Goal: Information Seeking & Learning: Learn about a topic

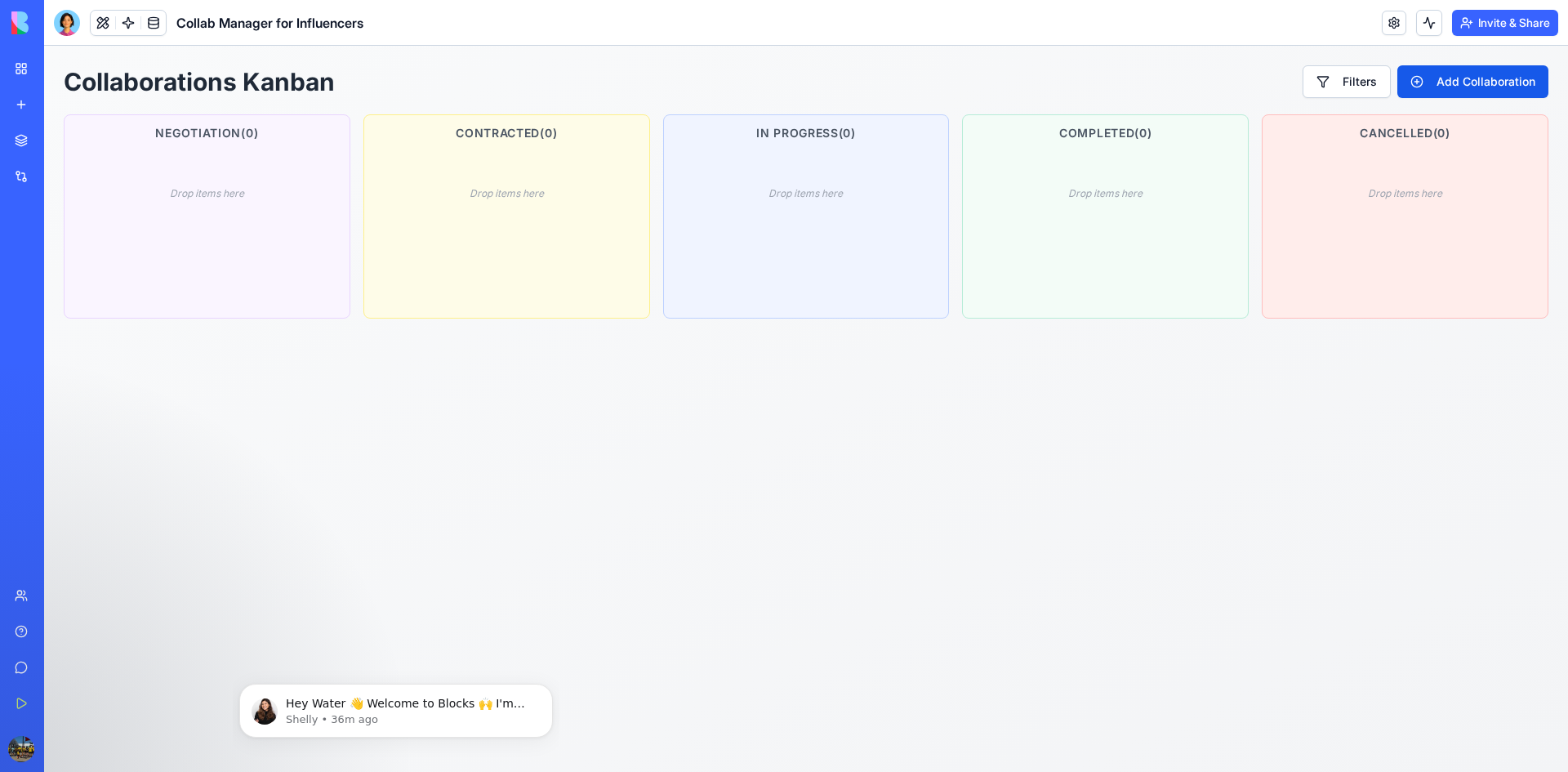
click at [60, 71] on div "My Workspace" at bounding box center [50, 68] width 21 height 17
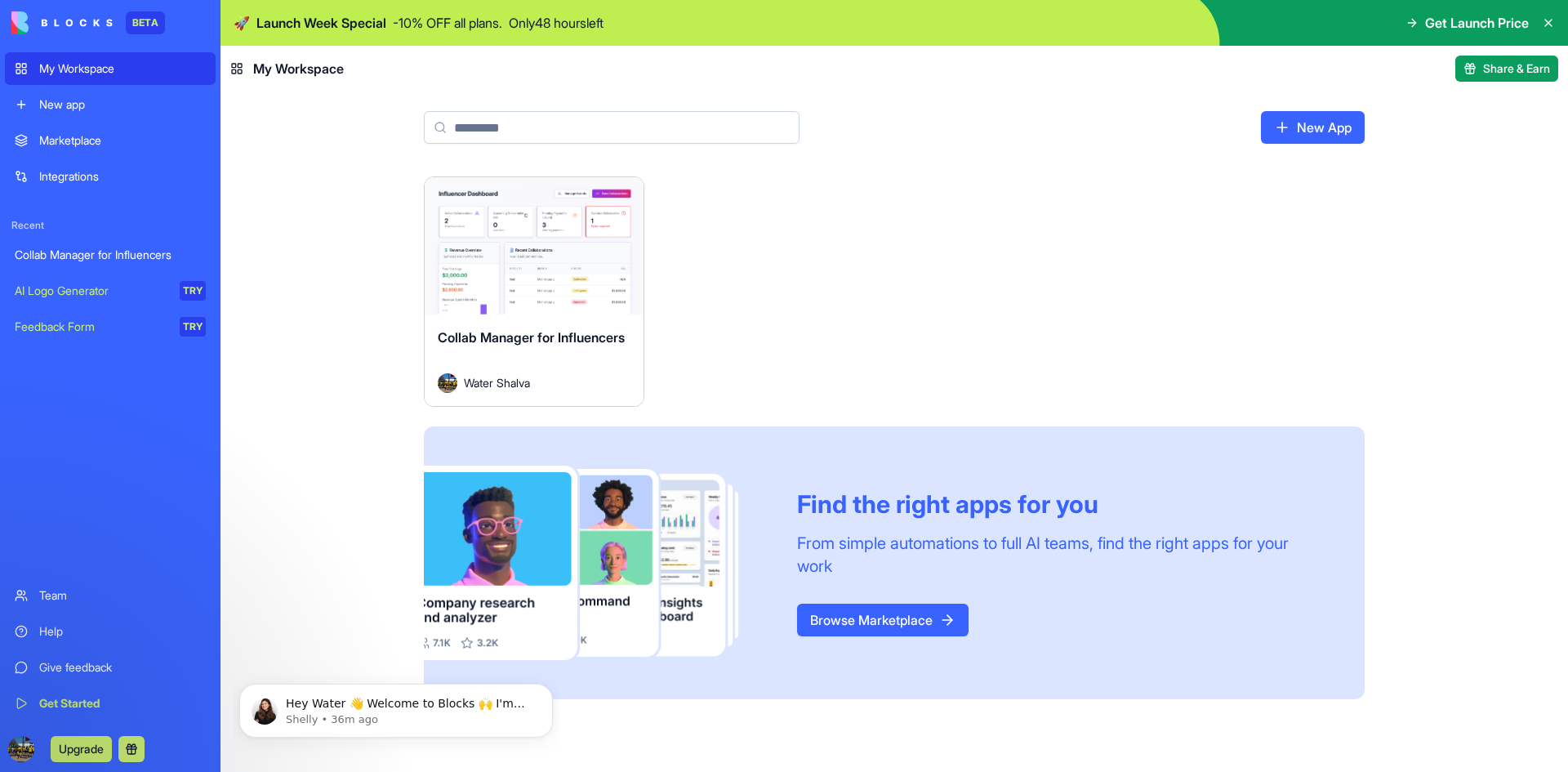
click at [92, 151] on link "Marketplace" at bounding box center [110, 141] width 211 height 33
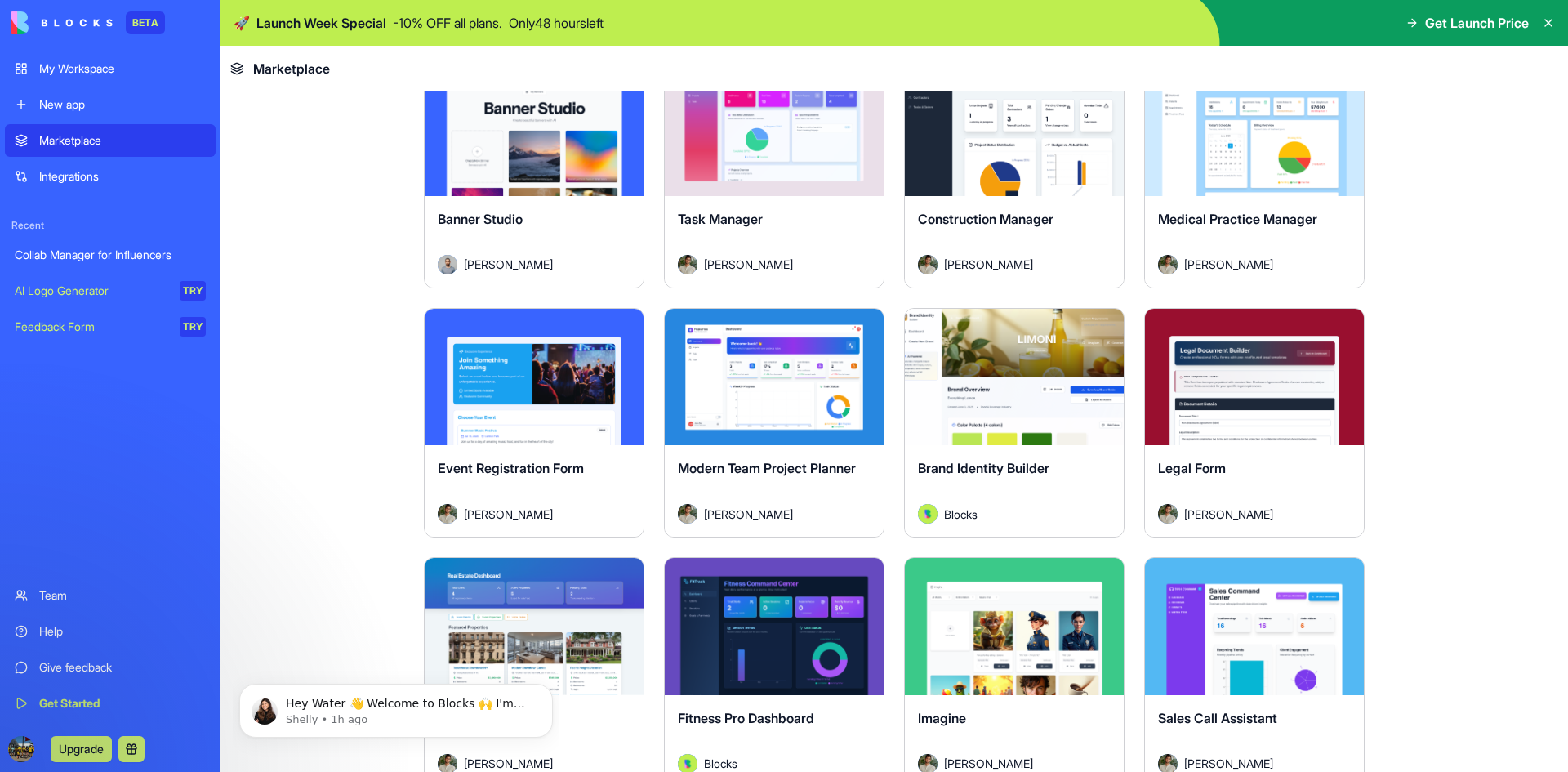
scroll to position [3105, 0]
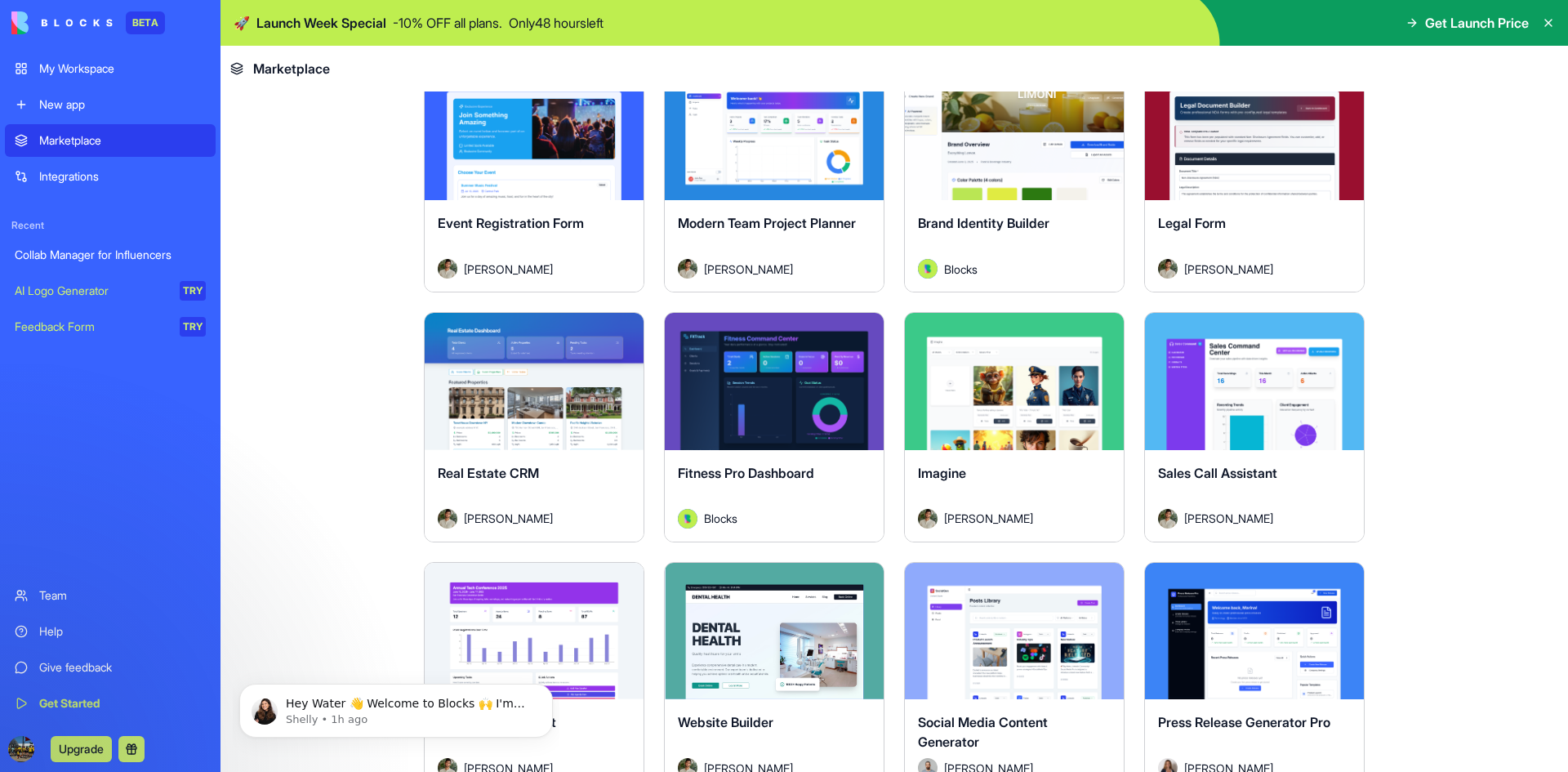
click at [790, 388] on button "Explore" at bounding box center [775, 382] width 123 height 33
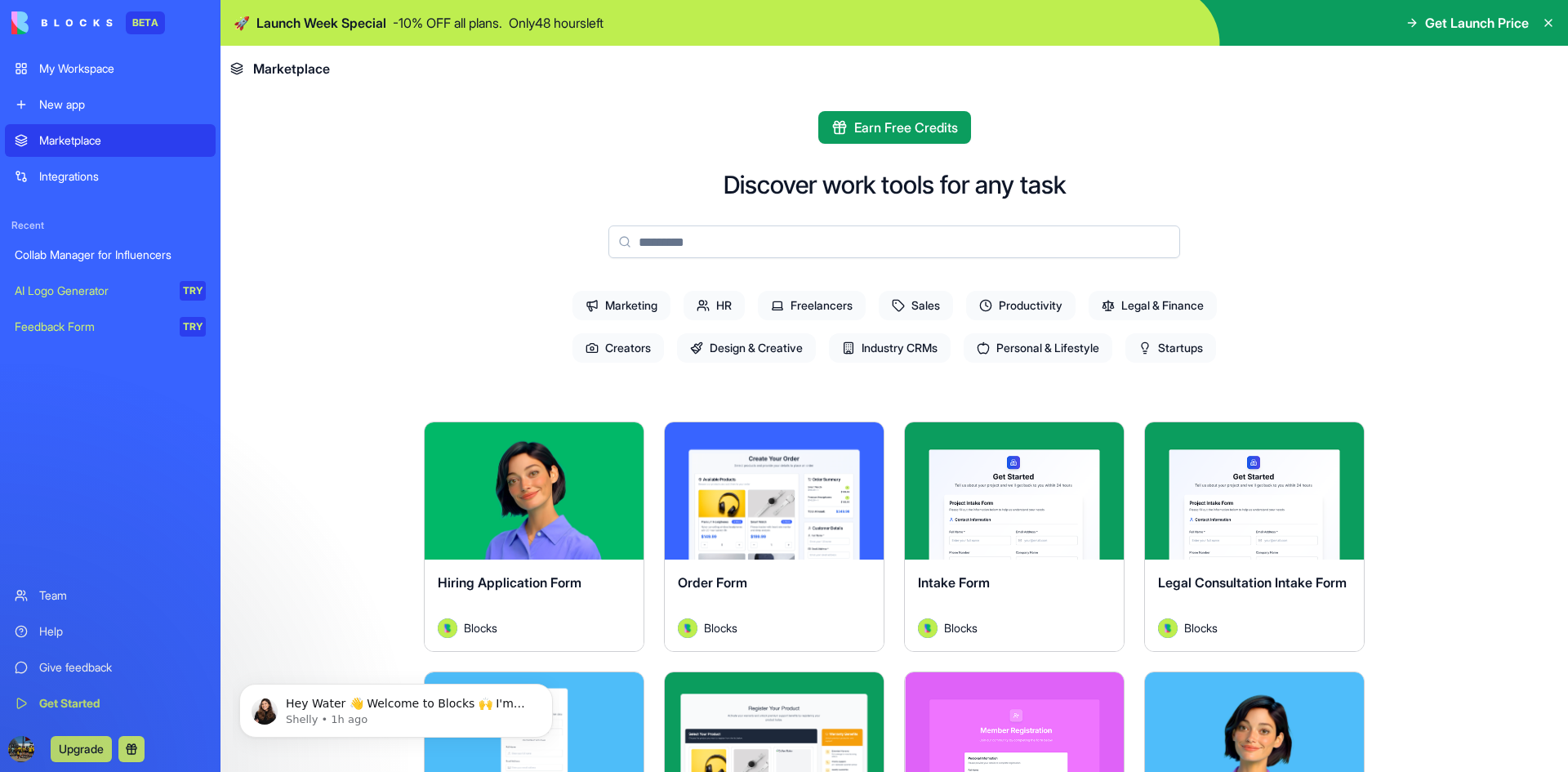
click at [1094, 347] on span "Personal & Lifestyle" at bounding box center [1038, 348] width 149 height 29
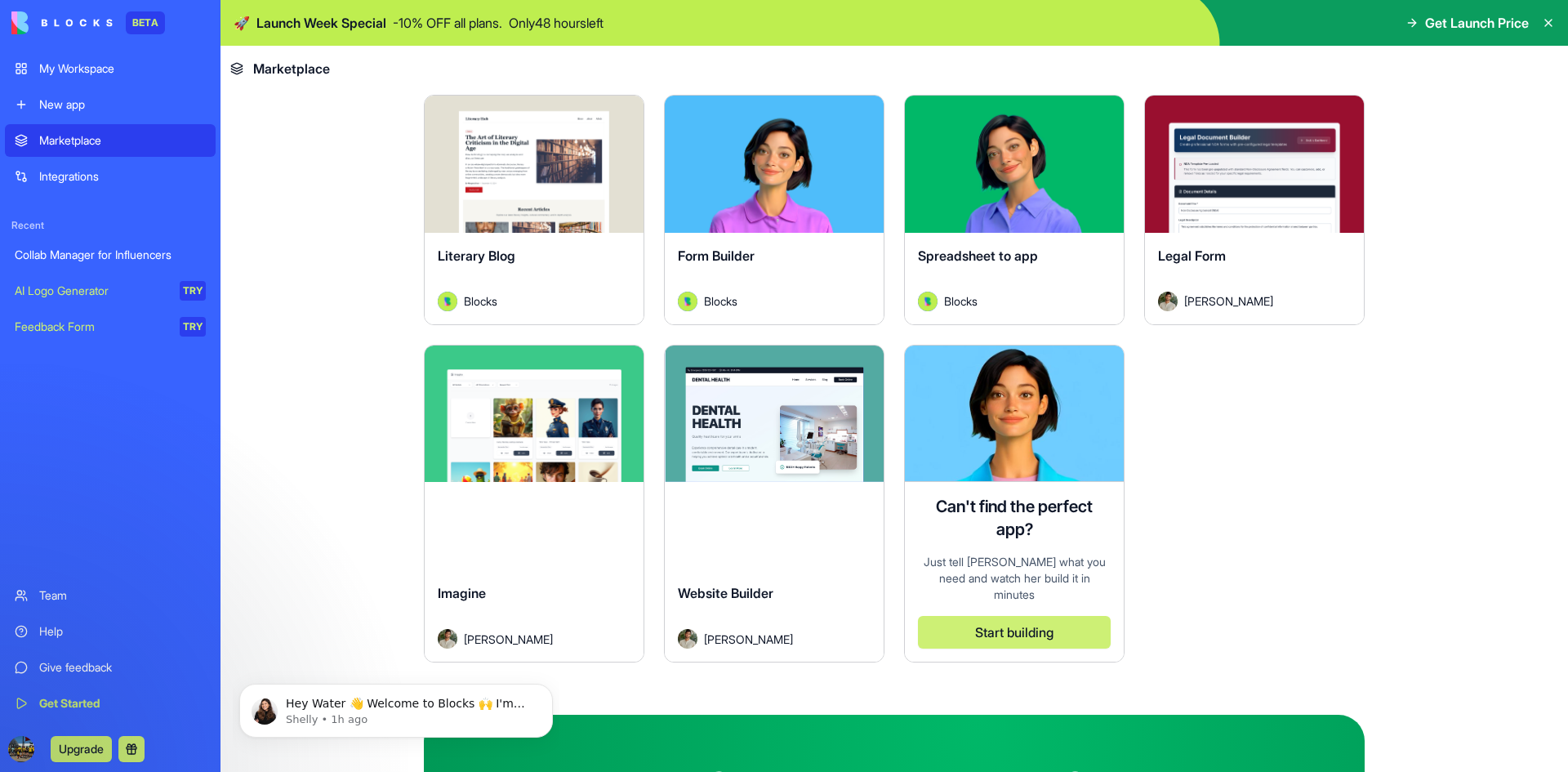
scroll to position [245, 0]
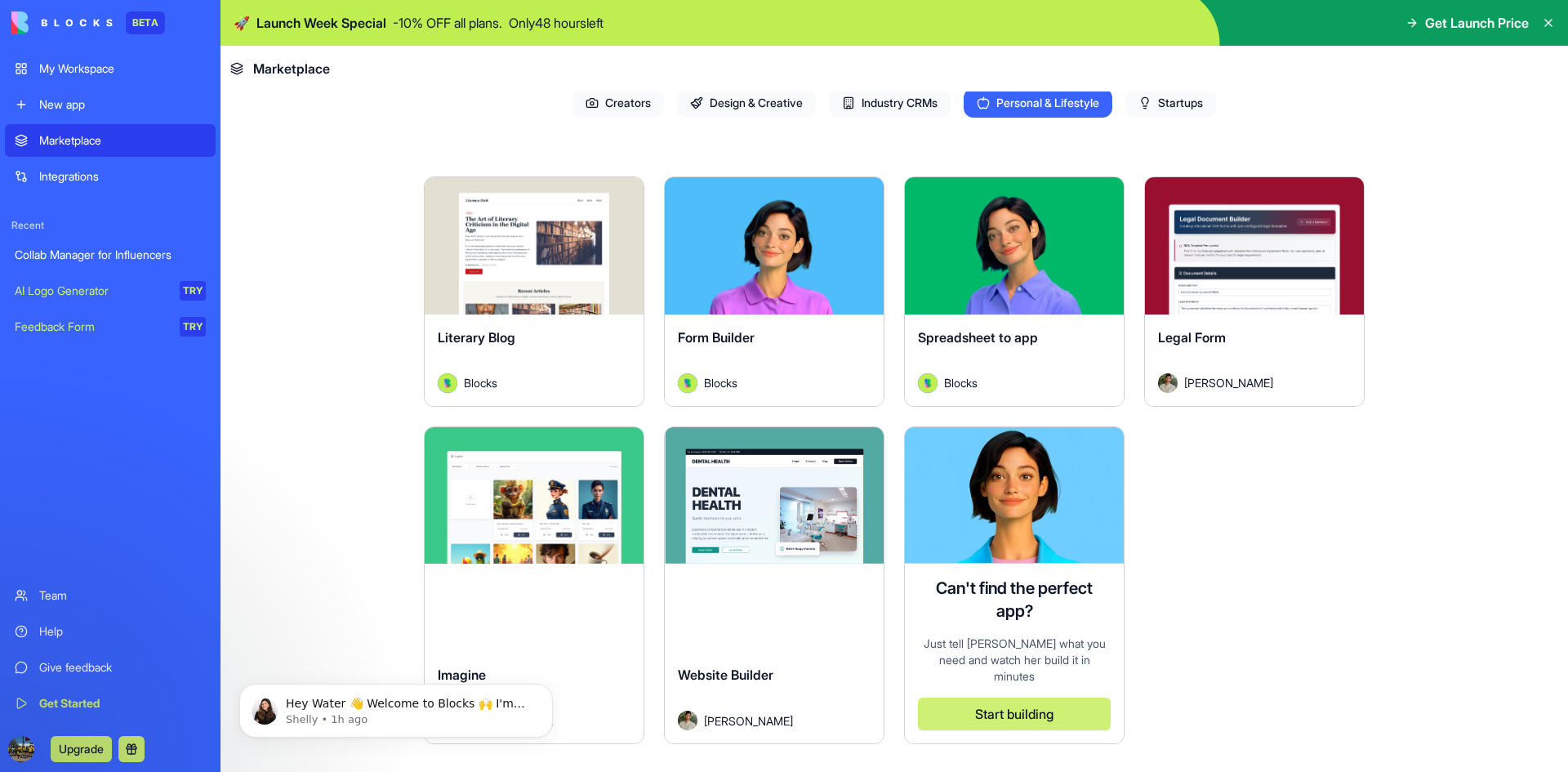
click at [1173, 103] on span "Startups" at bounding box center [1171, 103] width 91 height 29
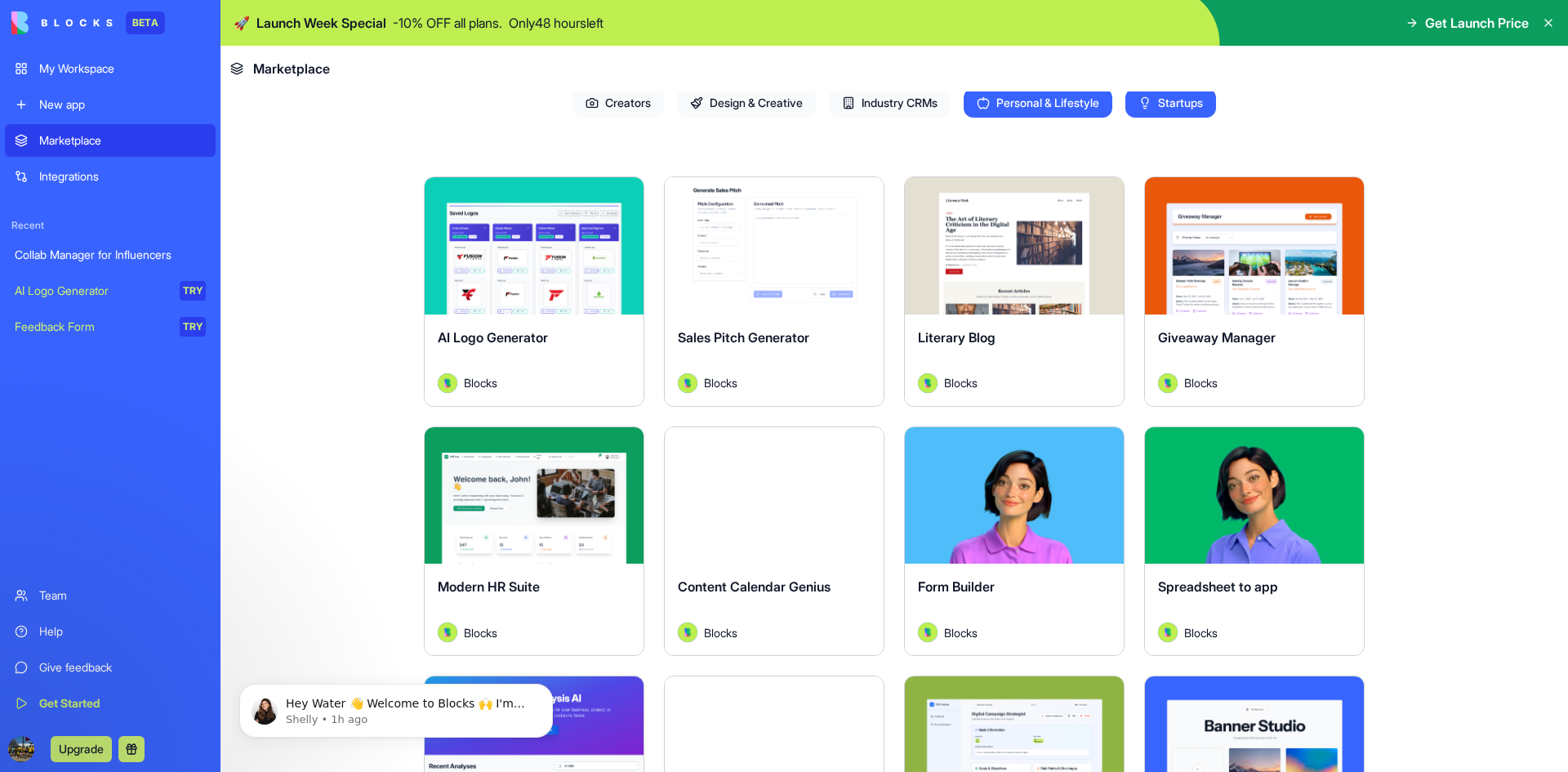
click at [974, 109] on span "Personal & Lifestyle" at bounding box center [1038, 103] width 149 height 29
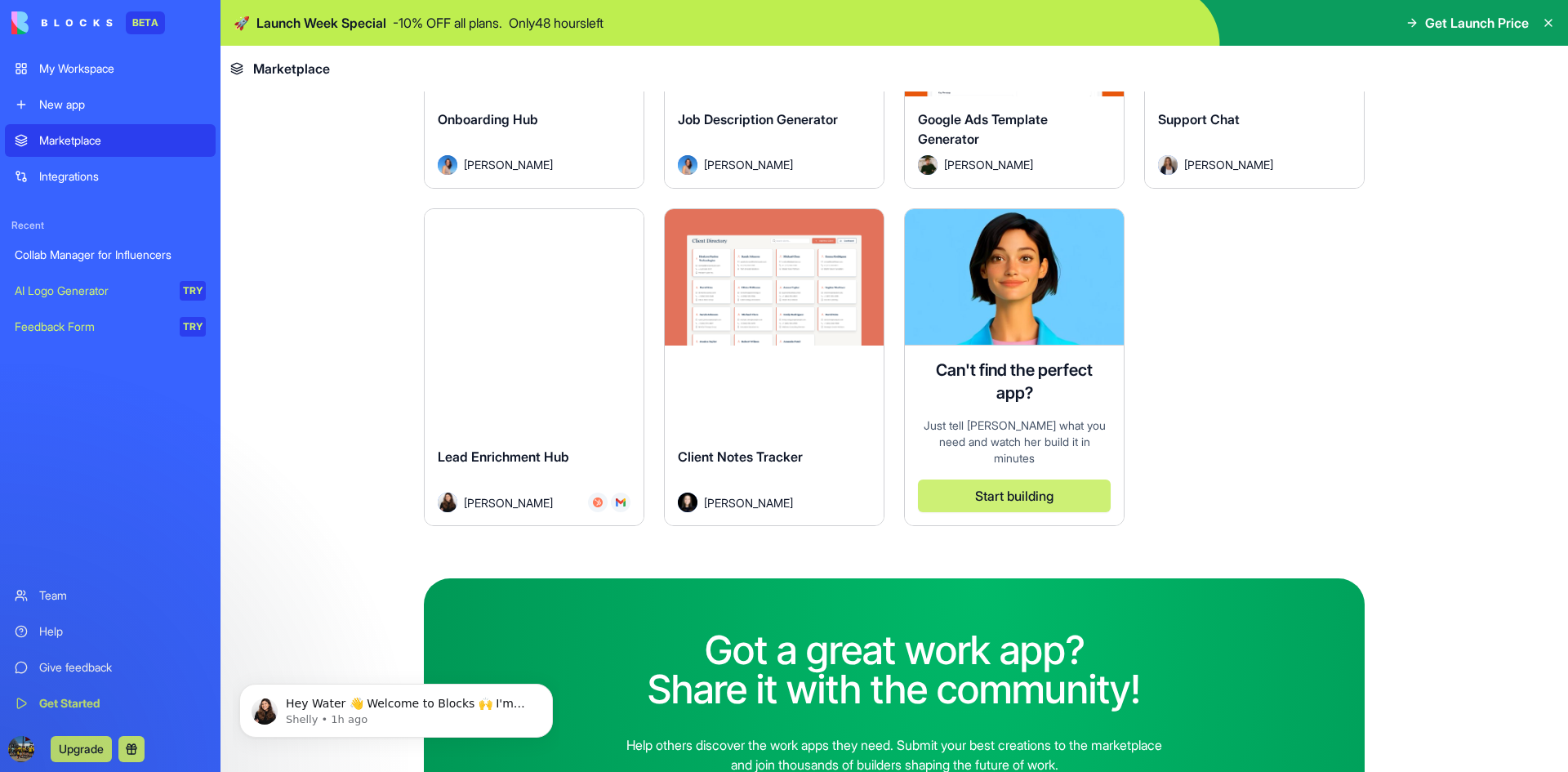
scroll to position [1716, 0]
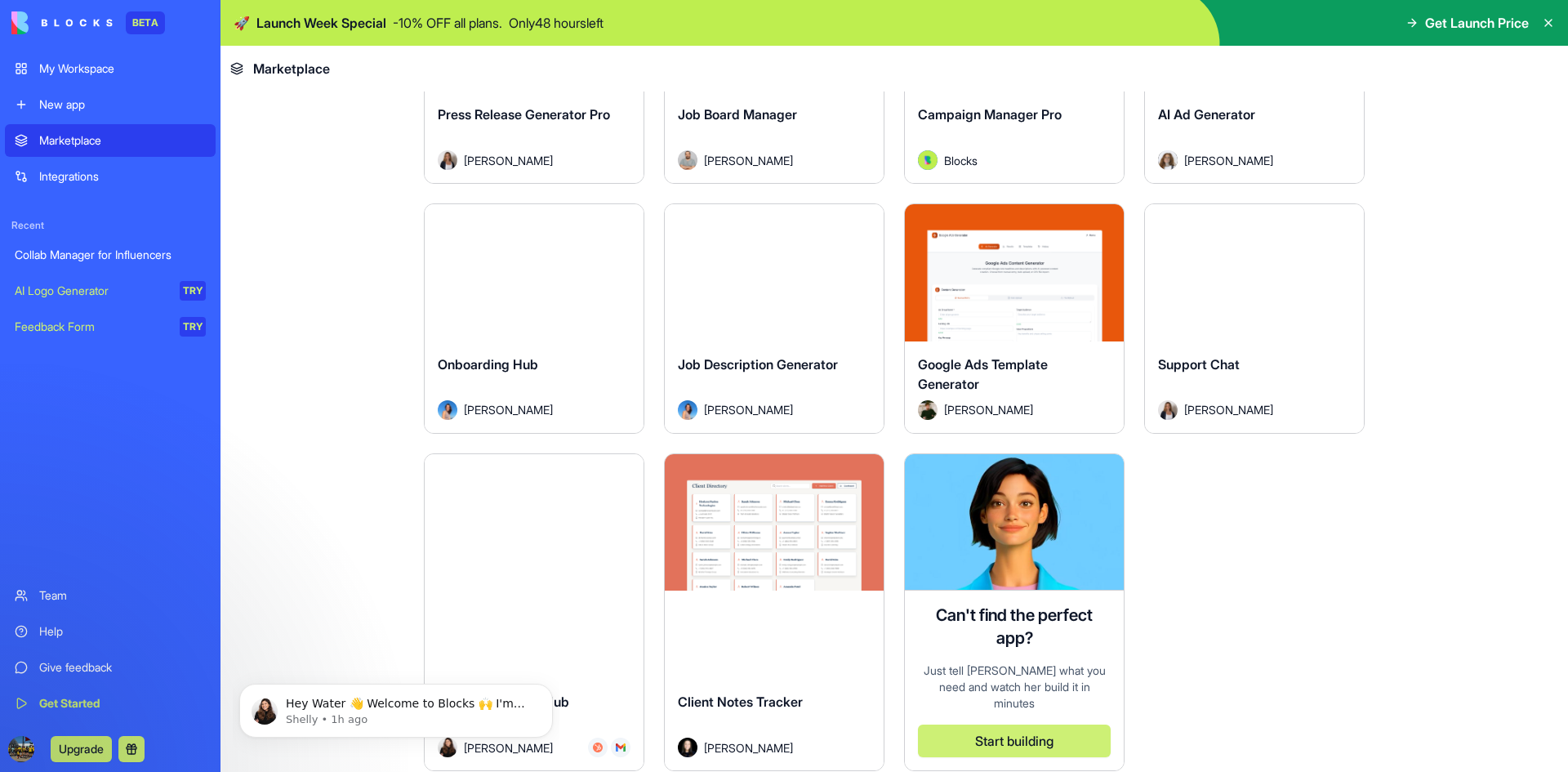
click at [313, 276] on main "Earn Free Credits Discover work tools for any task Marketing HR Freelancers Sal…" at bounding box center [894, 431] width 1348 height 680
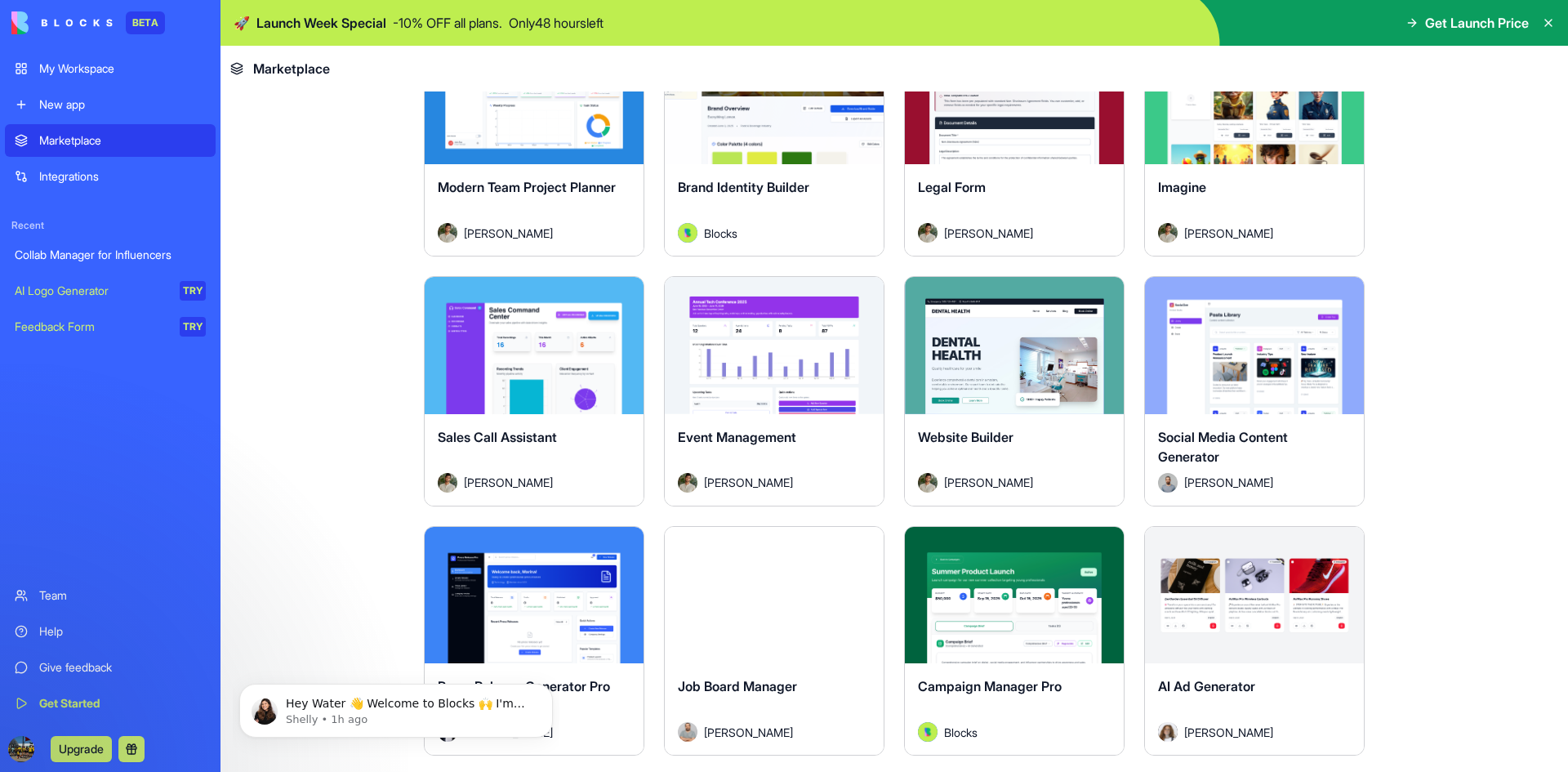
scroll to position [980, 0]
